Goal: Transaction & Acquisition: Purchase product/service

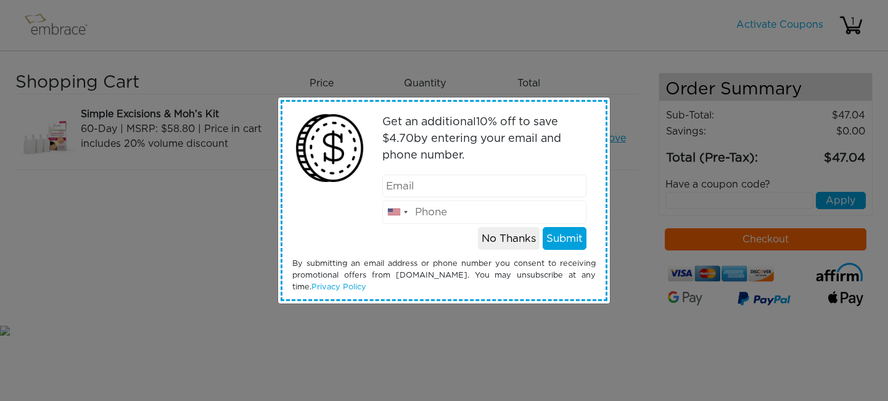
click at [509, 249] on button "No Thanks" at bounding box center [509, 238] width 62 height 23
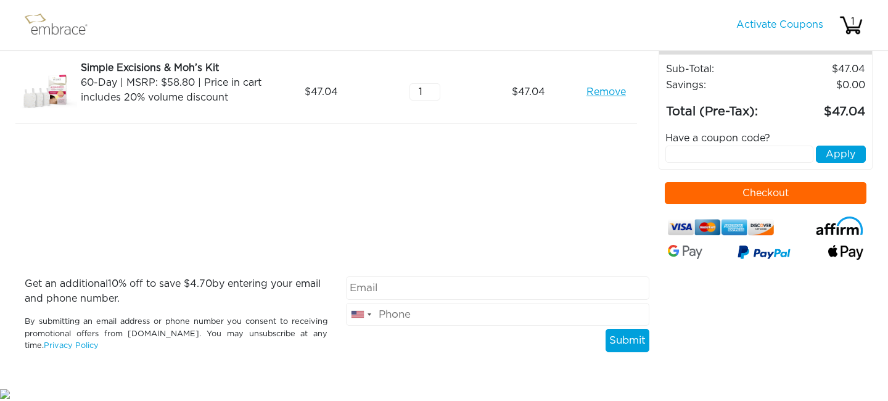
scroll to position [47, 0]
type input "myroslavakavakka@gmail.com"
type input "3474070495"
click at [613, 339] on button "Submit" at bounding box center [628, 340] width 44 height 23
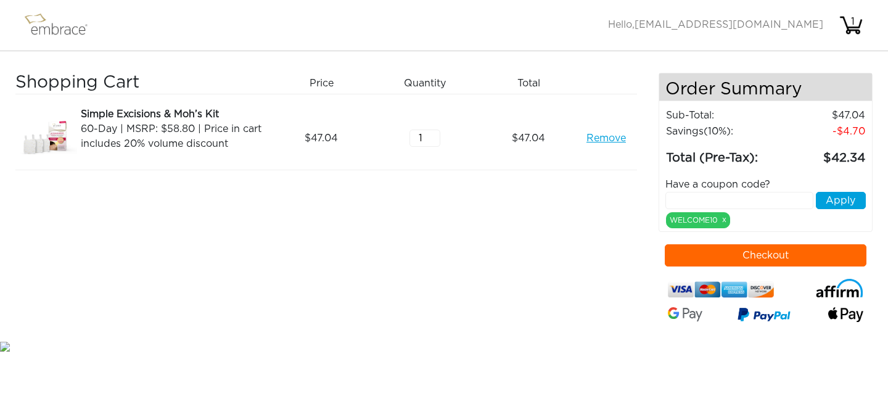
click at [733, 256] on button "Checkout" at bounding box center [766, 255] width 202 height 22
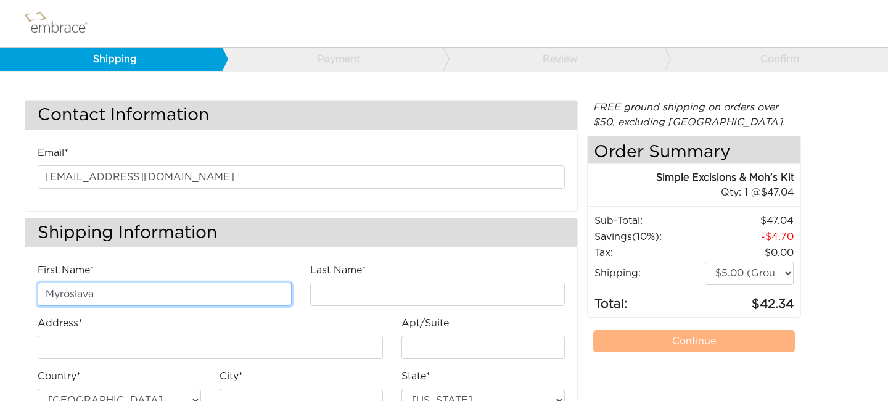
type input "Myroslava"
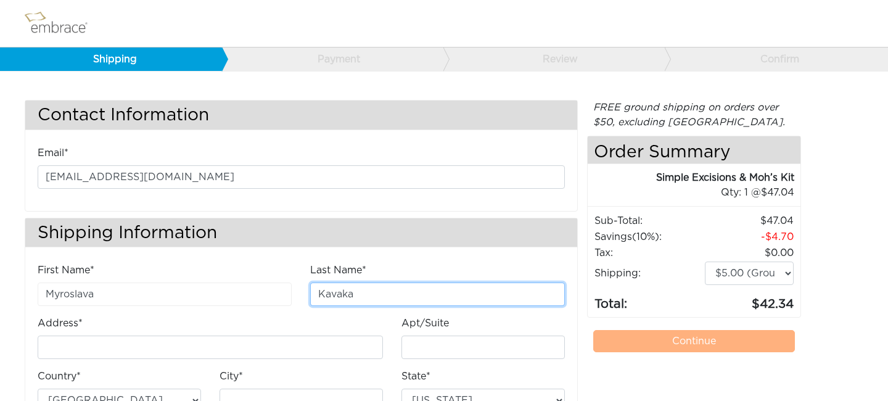
type input "Kavaka"
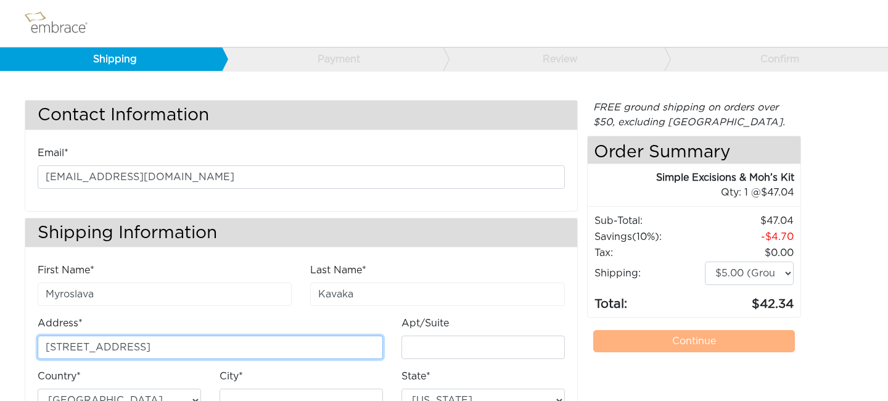
type input "6 Burns Street"
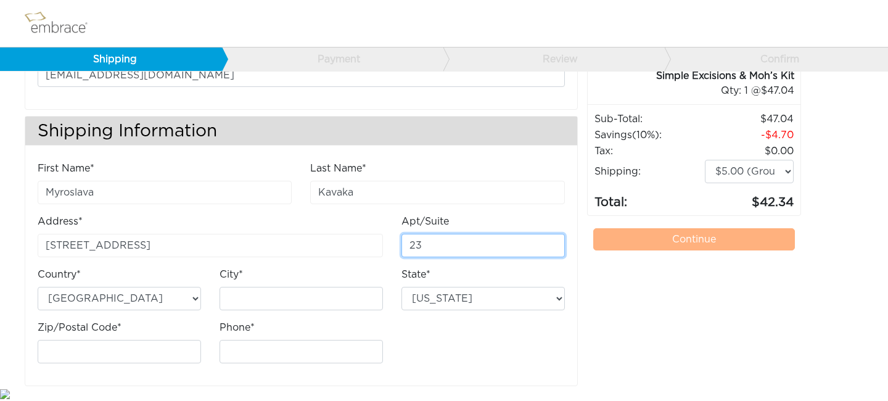
scroll to position [101, 0]
type input "23"
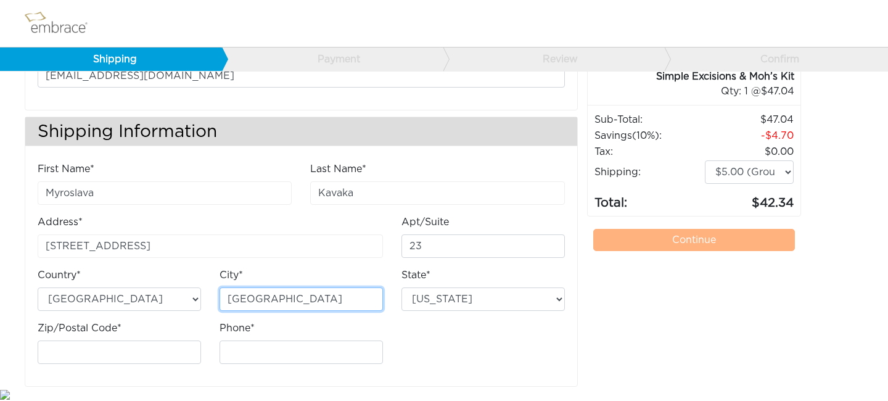
type input "[GEOGRAPHIC_DATA]"
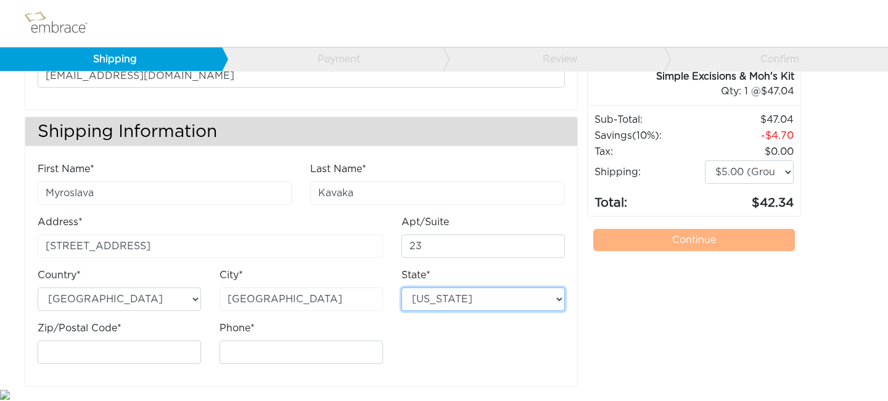
select select "NY"
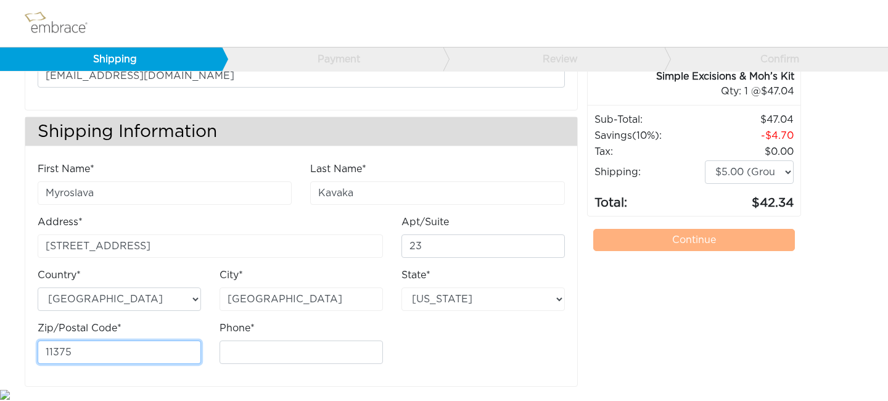
type input "11375"
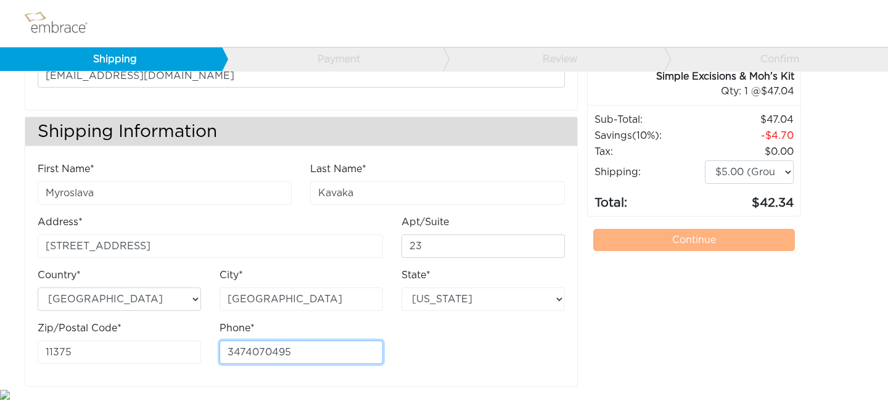
type input "3474070495"
click at [685, 241] on link "Continue" at bounding box center [694, 240] width 202 height 22
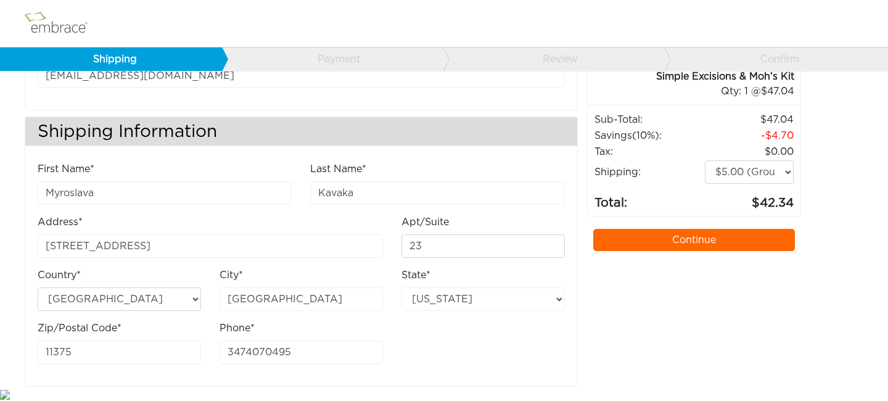
click at [651, 316] on div "FREE ground shipping on orders over $50, excluding Australia. Any applicable im…" at bounding box center [694, 193] width 215 height 388
click at [655, 244] on link "Continue" at bounding box center [694, 240] width 202 height 22
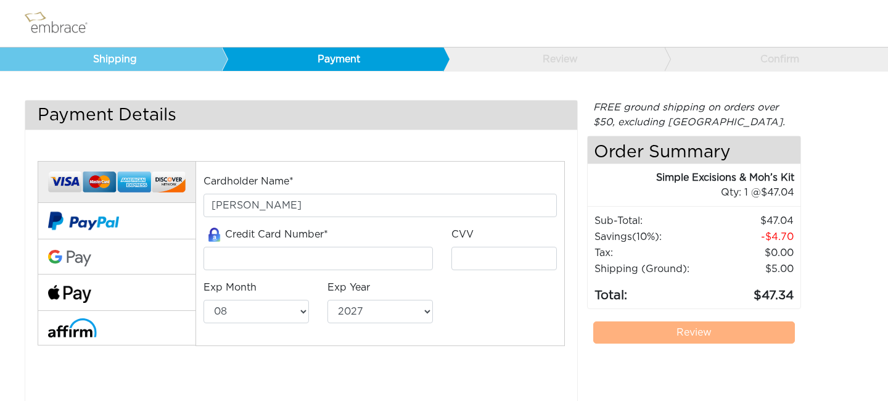
select select "8"
select select "2027"
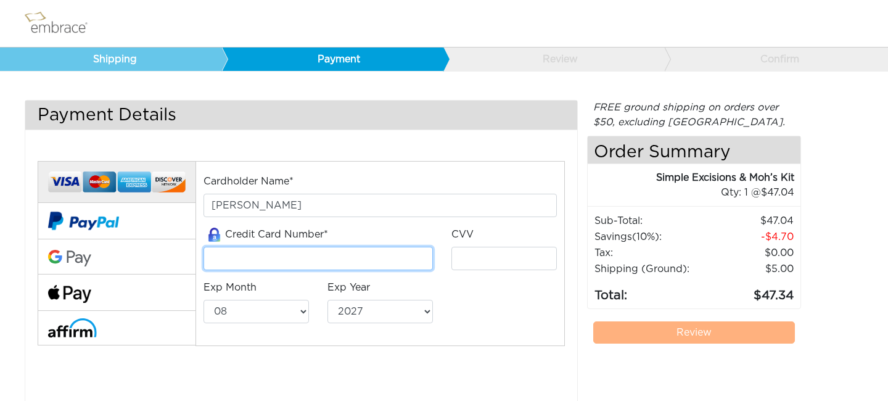
click at [414, 258] on input "tel" at bounding box center [318, 258] width 229 height 23
type input "4184970009902555"
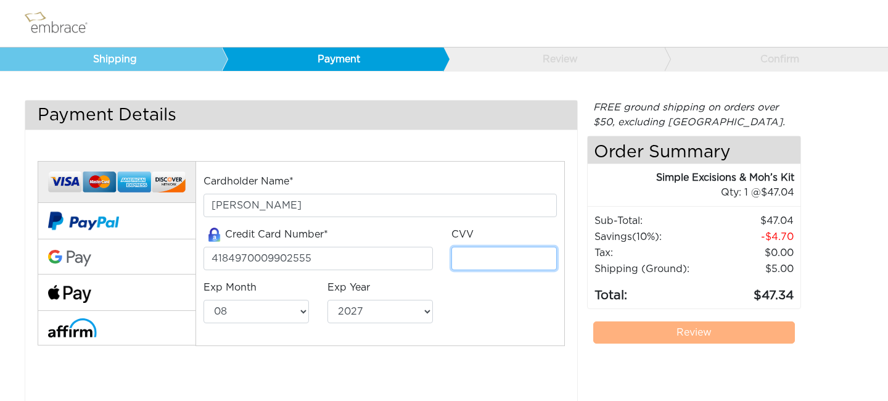
click at [466, 263] on input "tel" at bounding box center [503, 258] width 105 height 23
type input "108"
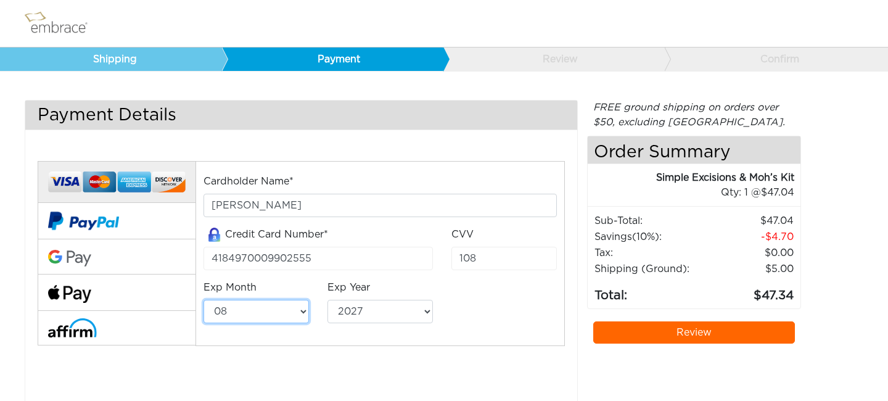
select select "11"
select select "2026"
click at [504, 294] on div "Cardholder Name* Myroslava Kavaka Credit Card Number* 4184970009902555 CVV 108 …" at bounding box center [379, 254] width 371 height 160
click at [640, 334] on link "Review" at bounding box center [694, 332] width 202 height 22
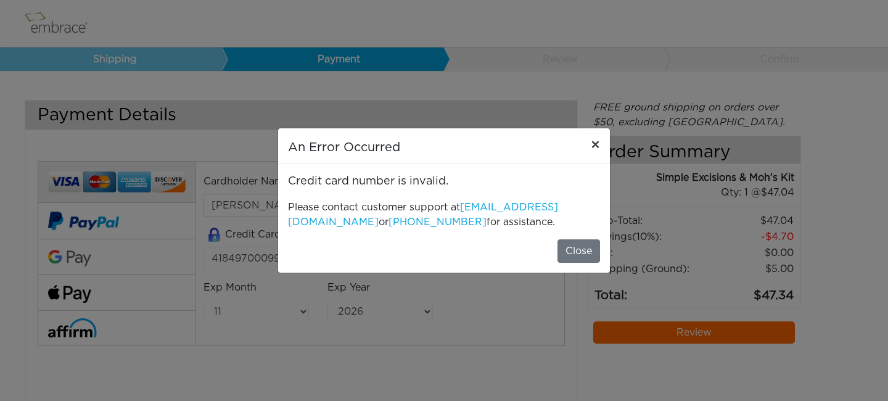
click at [593, 146] on span "×" at bounding box center [595, 145] width 9 height 15
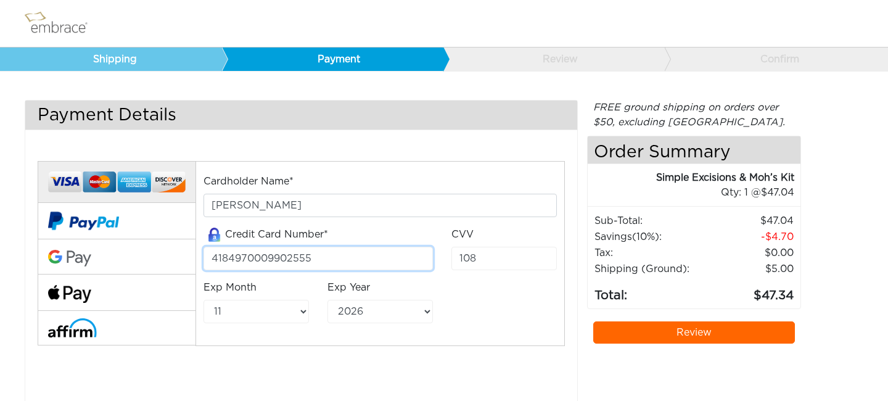
click at [385, 250] on input "4184970009902555" at bounding box center [318, 258] width 229 height 23
type input "4184970009912555"
click at [648, 341] on link "Review" at bounding box center [694, 332] width 202 height 22
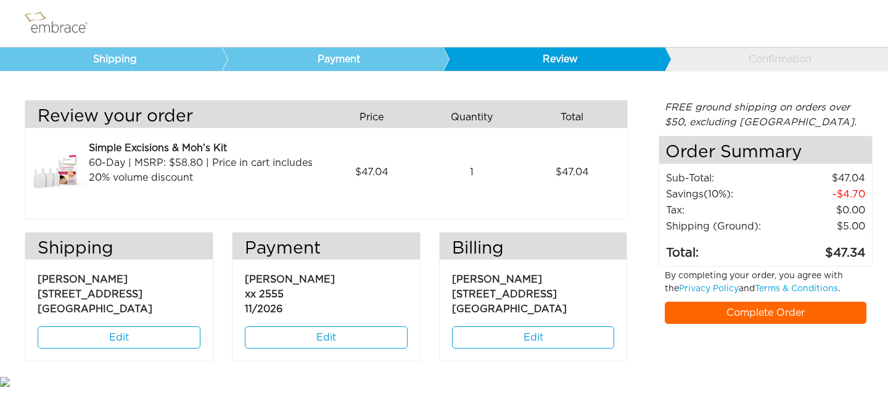
click at [742, 311] on link "Complete Order" at bounding box center [766, 313] width 202 height 22
